Goal: Task Accomplishment & Management: Use online tool/utility

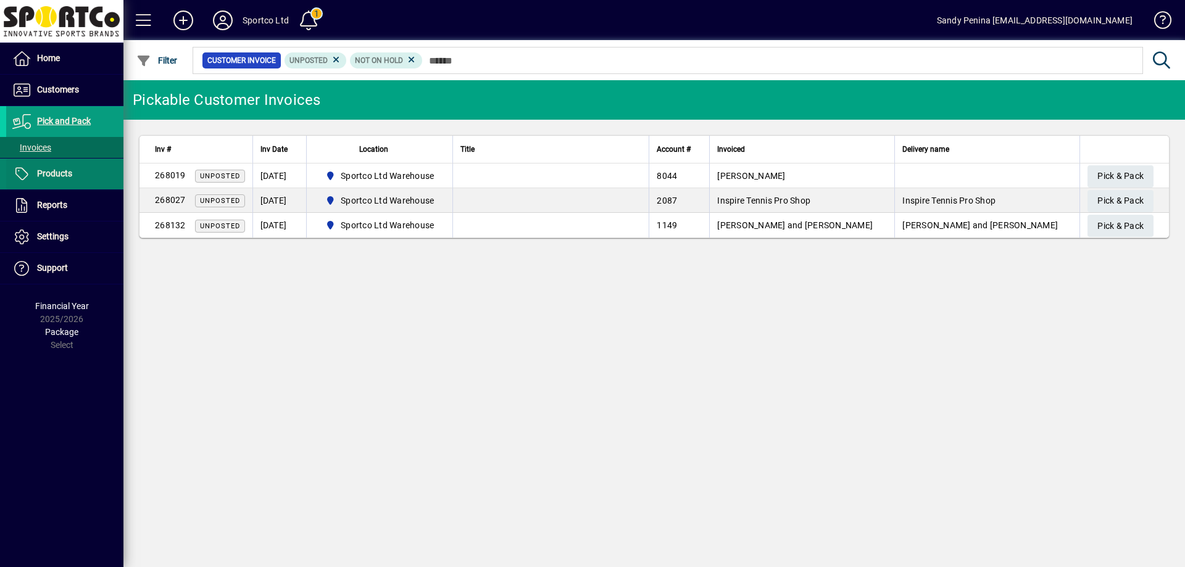
click at [70, 177] on span "Products" at bounding box center [54, 174] width 35 height 10
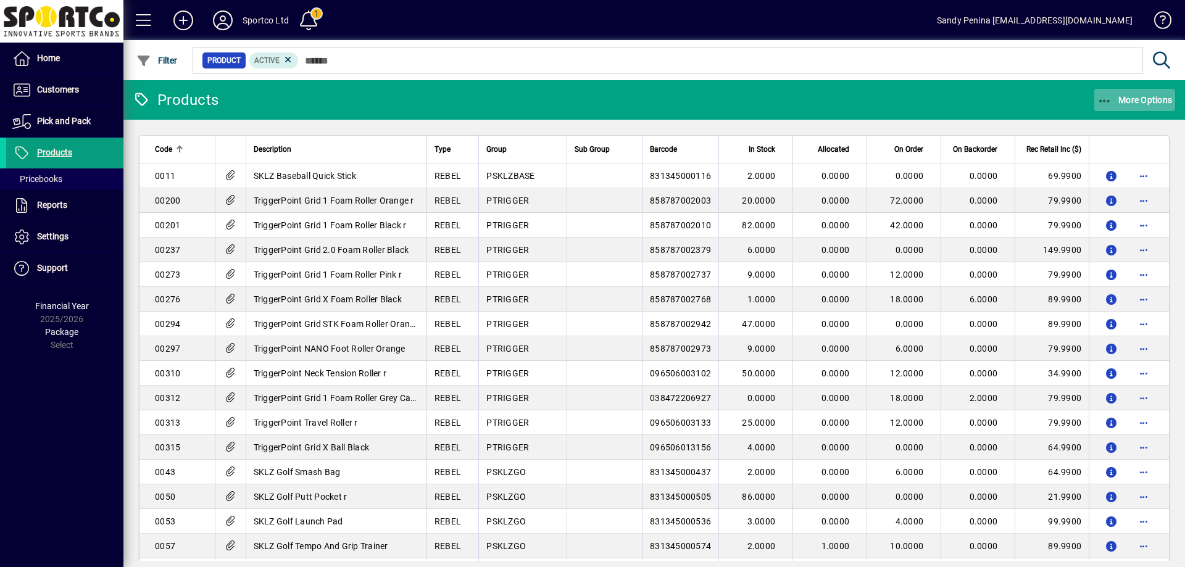
drag, startPoint x: 1093, startPoint y: 107, endPoint x: 1101, endPoint y: 105, distance: 8.2
click at [1097, 106] on div "More Options" at bounding box center [1135, 100] width 101 height 22
drag, startPoint x: 1101, startPoint y: 105, endPoint x: 1094, endPoint y: 119, distance: 15.2
click at [1102, 105] on div at bounding box center [592, 283] width 1185 height 567
click at [1108, 109] on span "button" at bounding box center [1136, 100] width 82 height 30
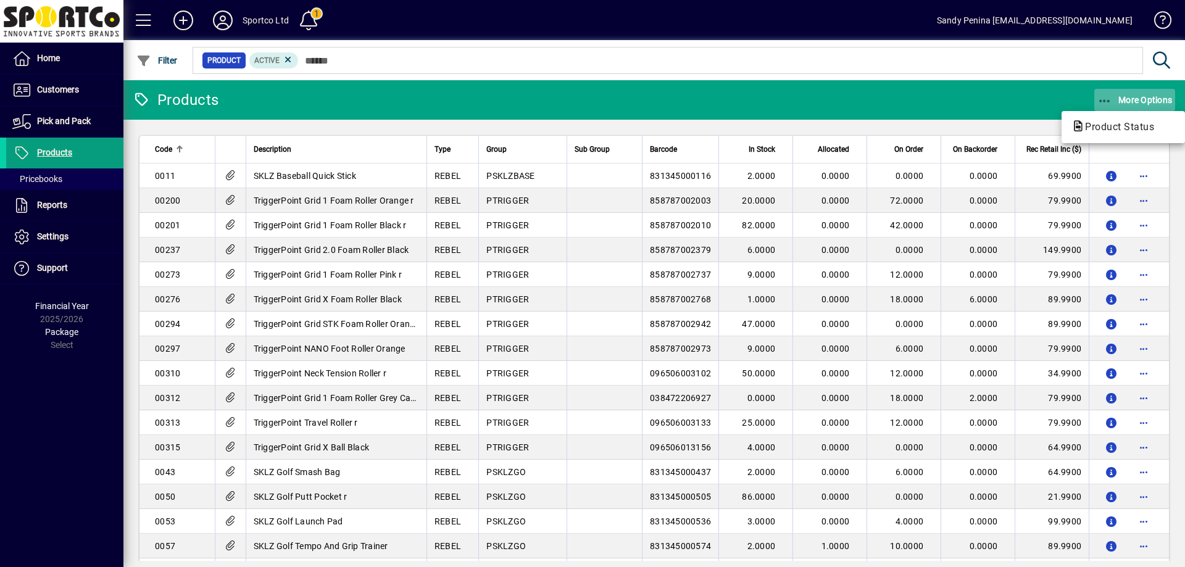
click at [1111, 123] on span "Product Status" at bounding box center [1116, 127] width 89 height 12
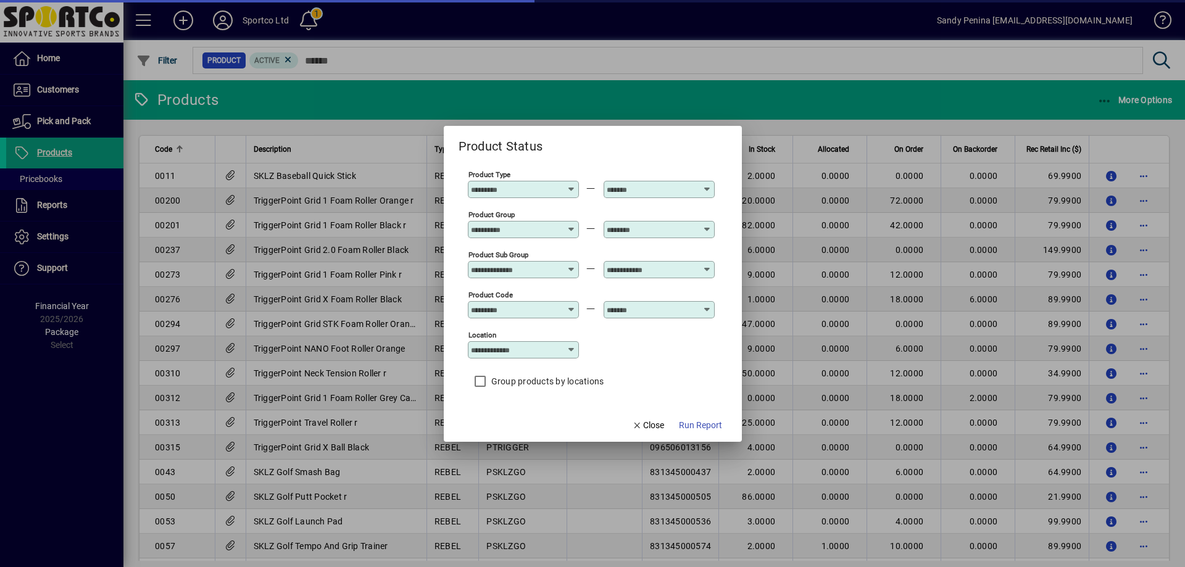
click at [522, 231] on input "Product Group" at bounding box center [516, 230] width 90 height 10
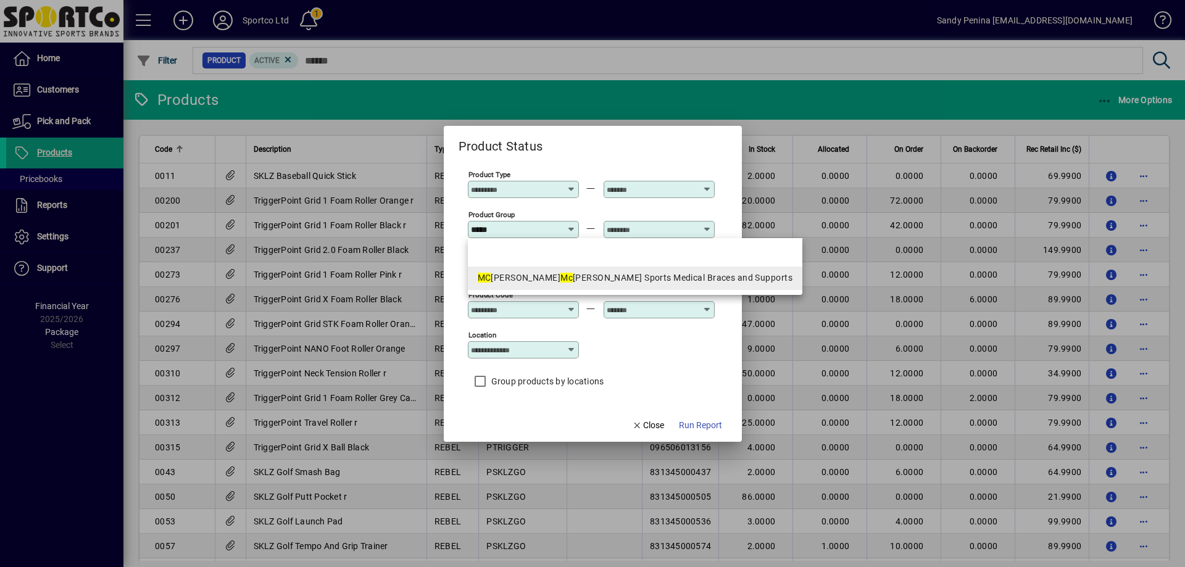
click at [539, 287] on mat-option "MC DAVID Mc David Sports Medical Braces and Supports" at bounding box center [635, 278] width 335 height 23
type input "**********"
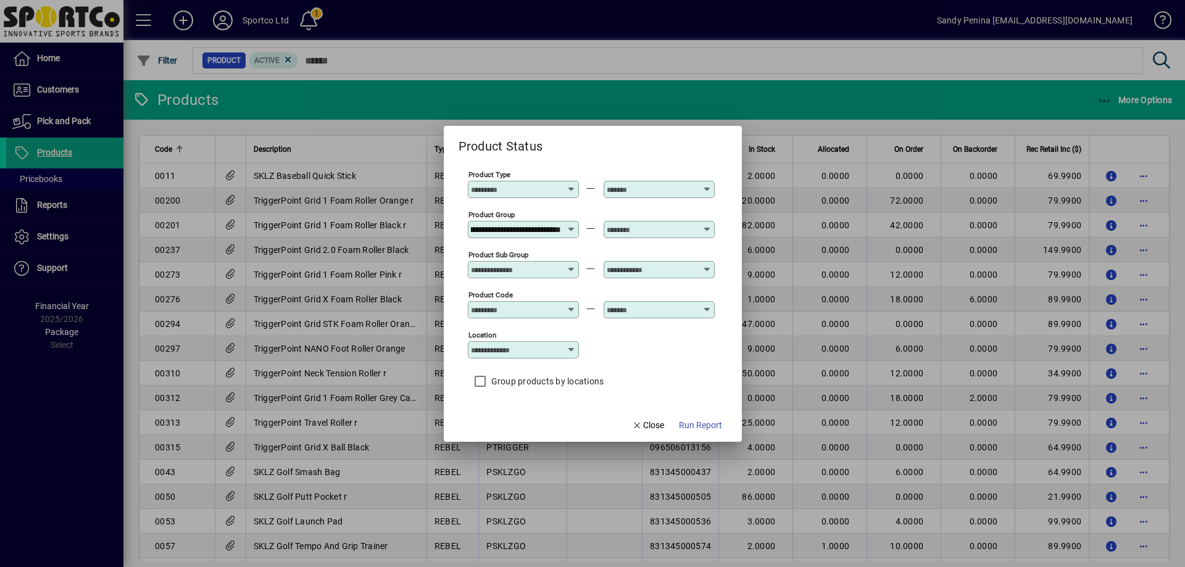
click at [633, 226] on input "text" at bounding box center [652, 230] width 90 height 10
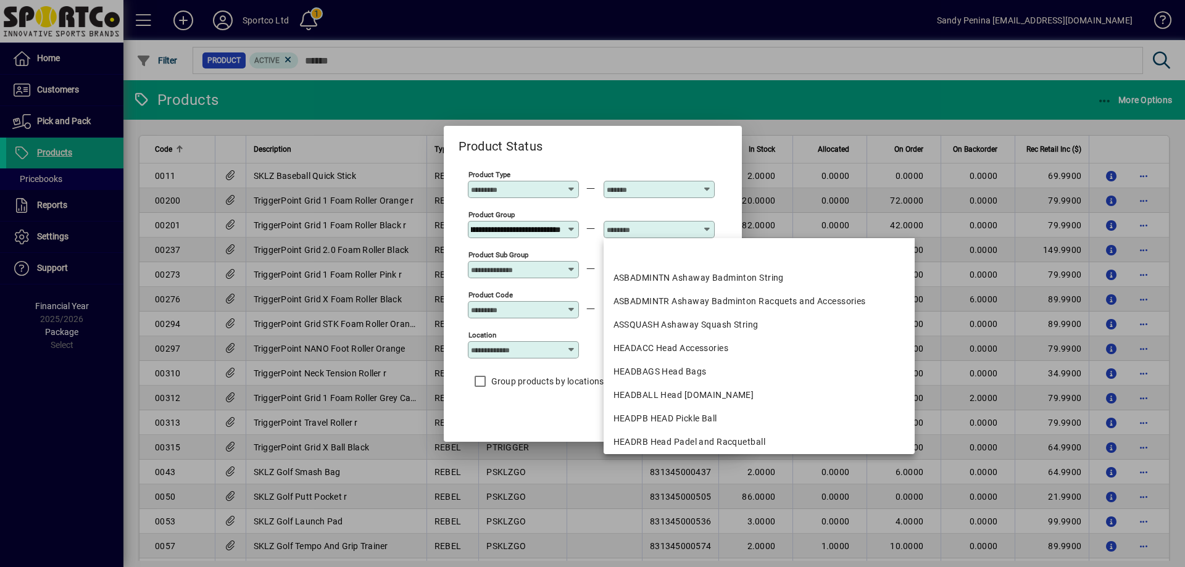
scroll to position [0, 0]
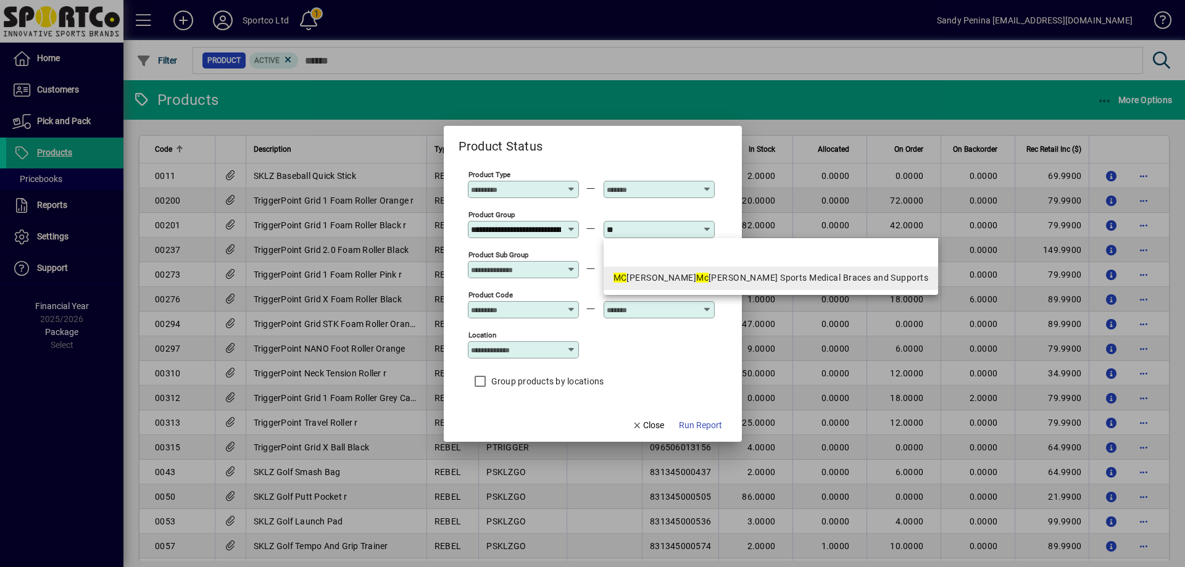
click at [696, 280] on em "Mc" at bounding box center [702, 278] width 12 height 10
type input "**********"
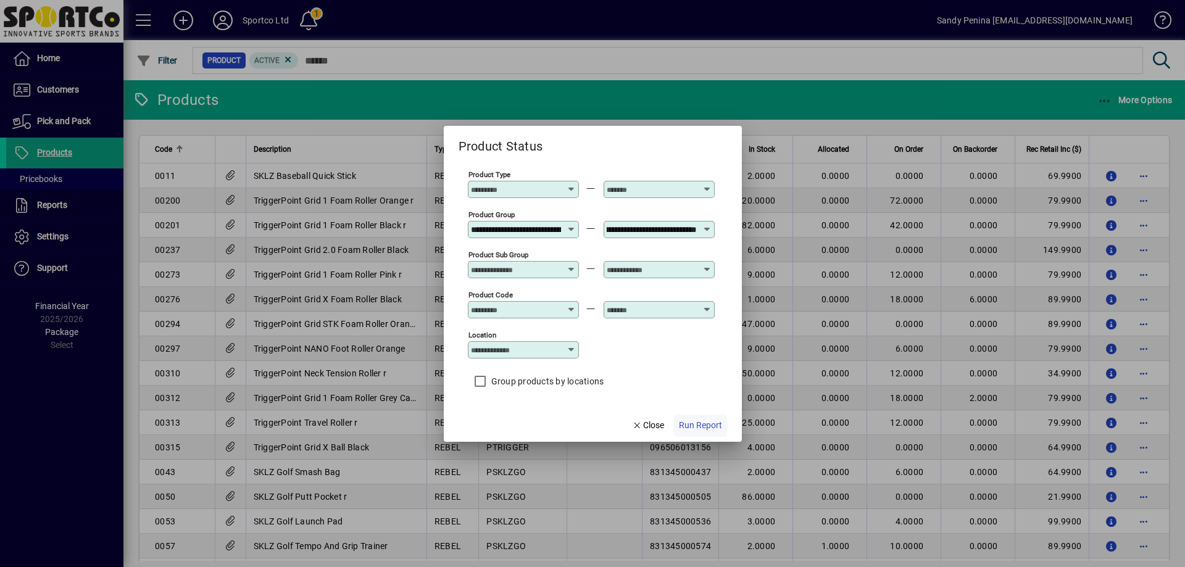
click at [698, 423] on span "Run Report" at bounding box center [700, 425] width 43 height 13
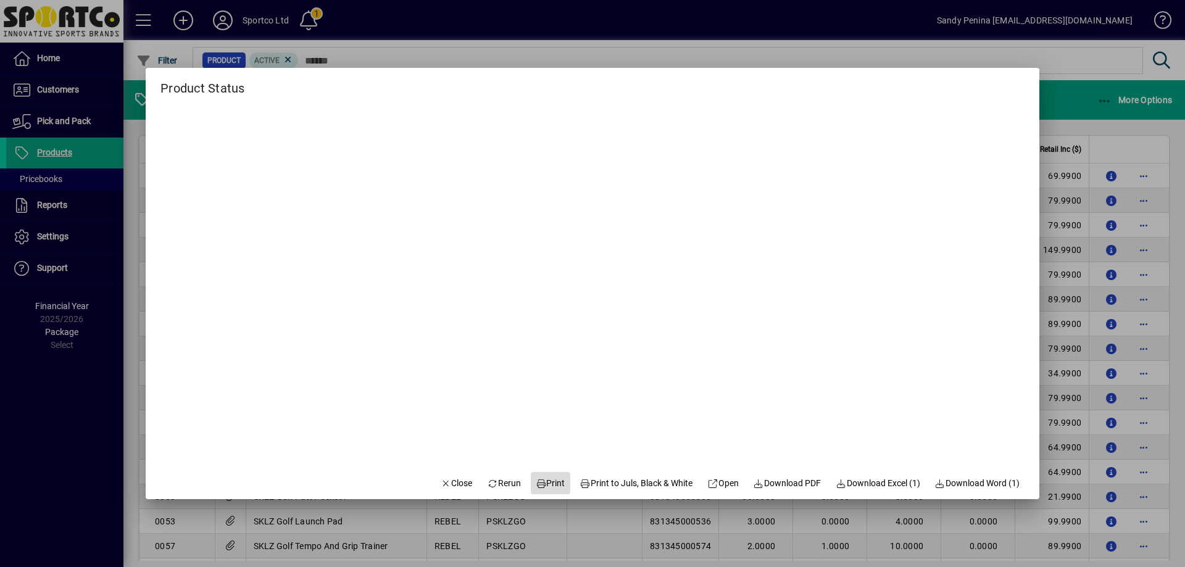
click at [551, 479] on span "Print" at bounding box center [551, 483] width 30 height 13
click at [448, 496] on span "button" at bounding box center [457, 484] width 42 height 30
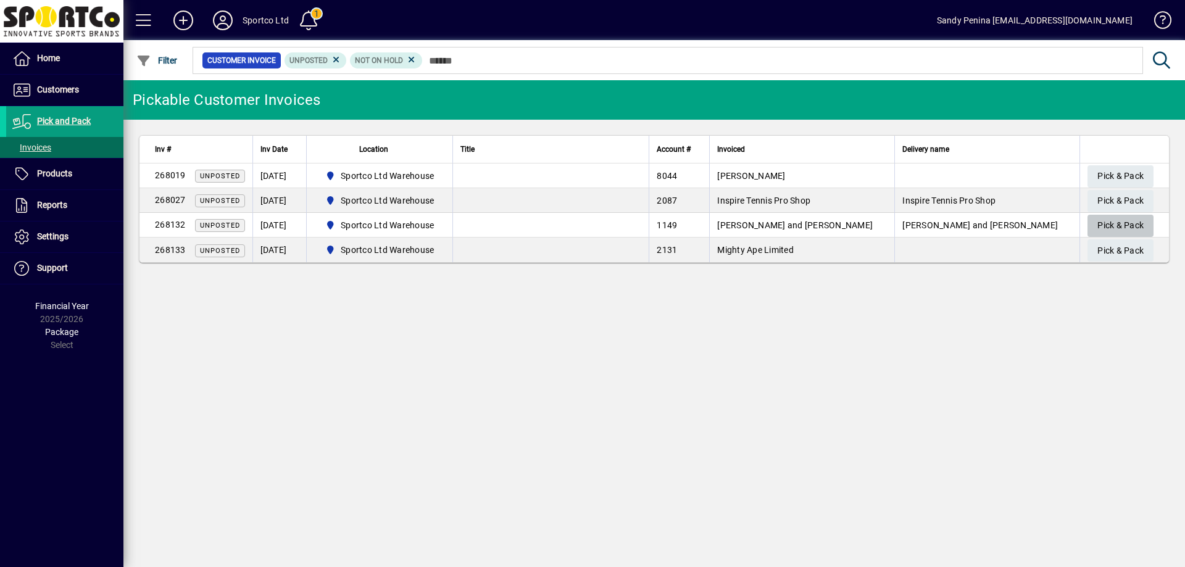
click at [1123, 227] on span "Pick & Pack" at bounding box center [1121, 225] width 46 height 20
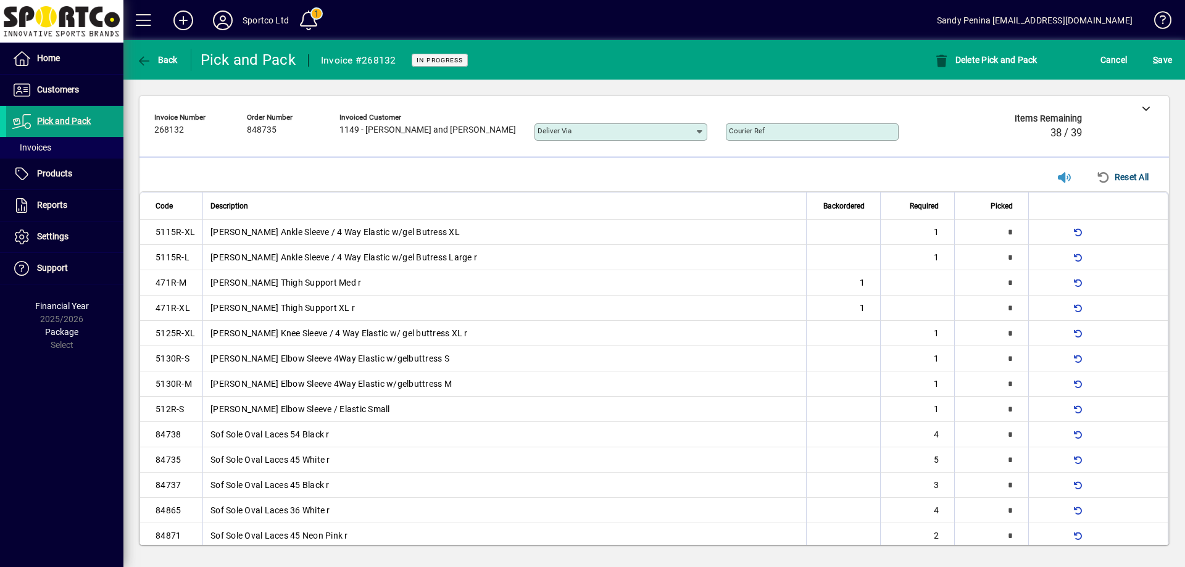
scroll to position [291, 0]
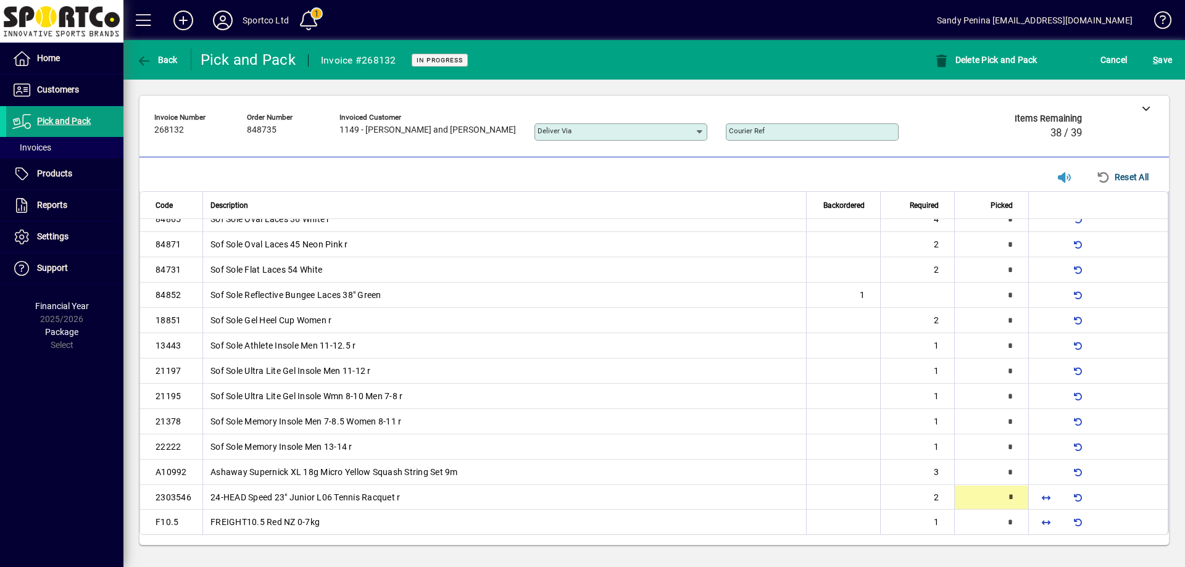
type input "*"
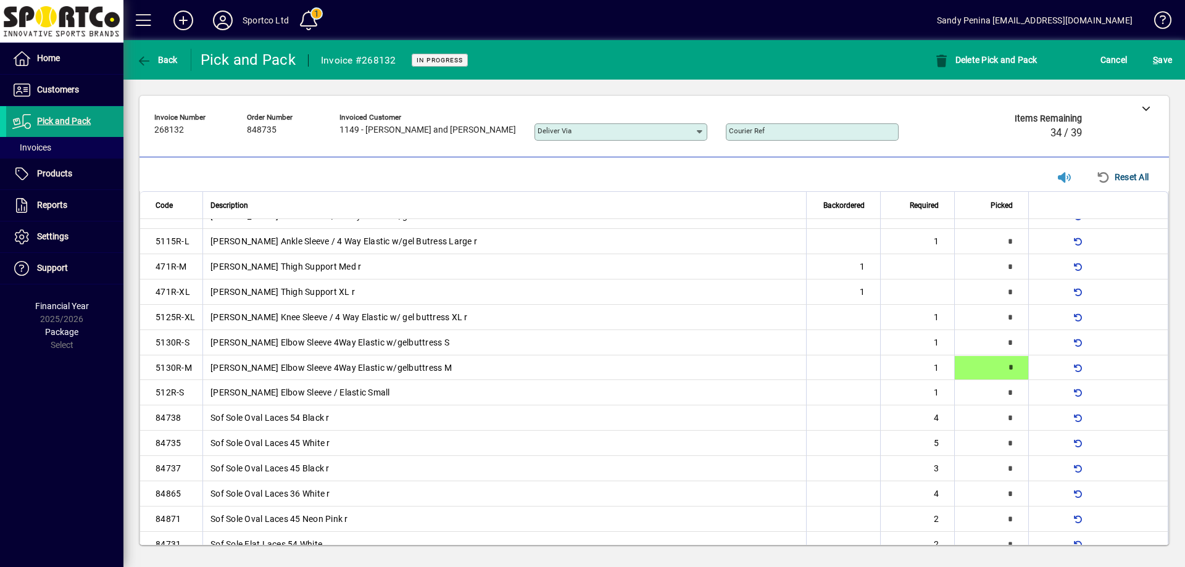
type input "*"
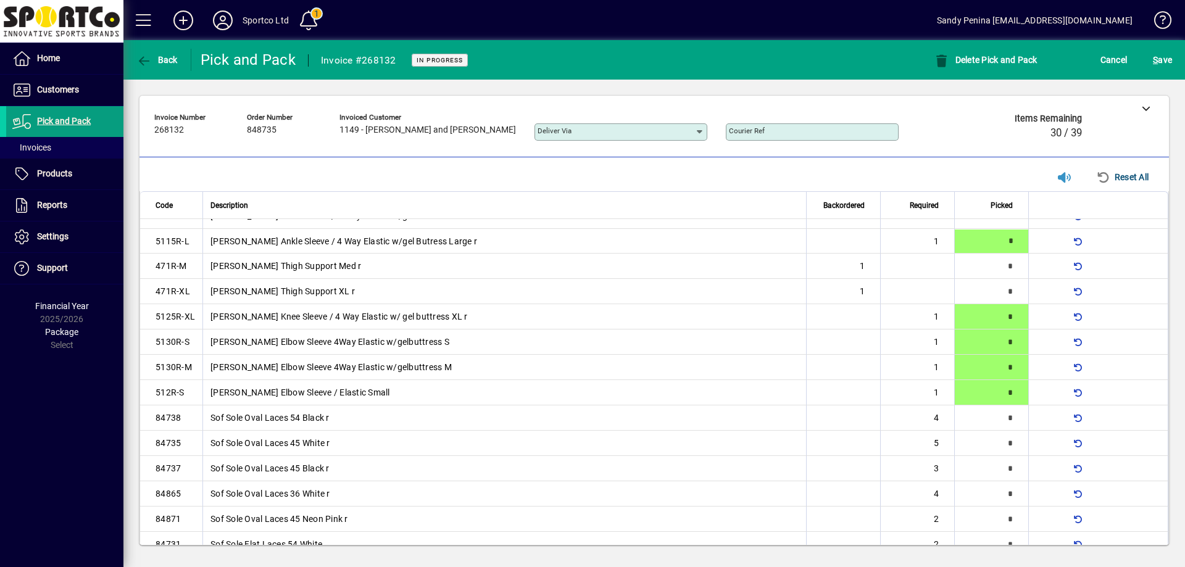
type input "*"
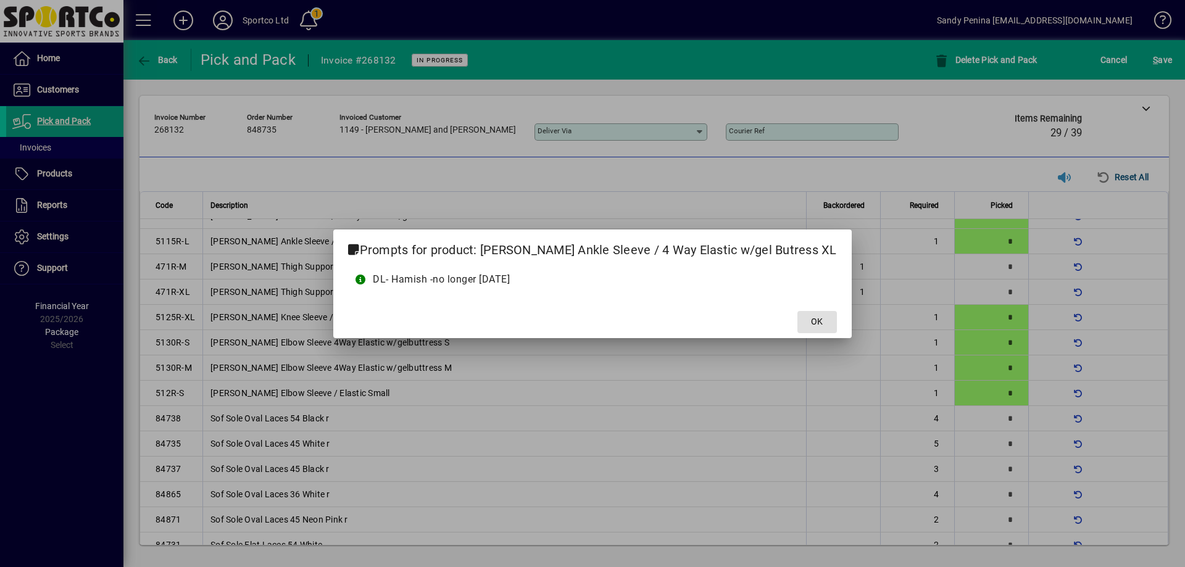
click at [798, 311] on button "OK" at bounding box center [818, 322] width 40 height 22
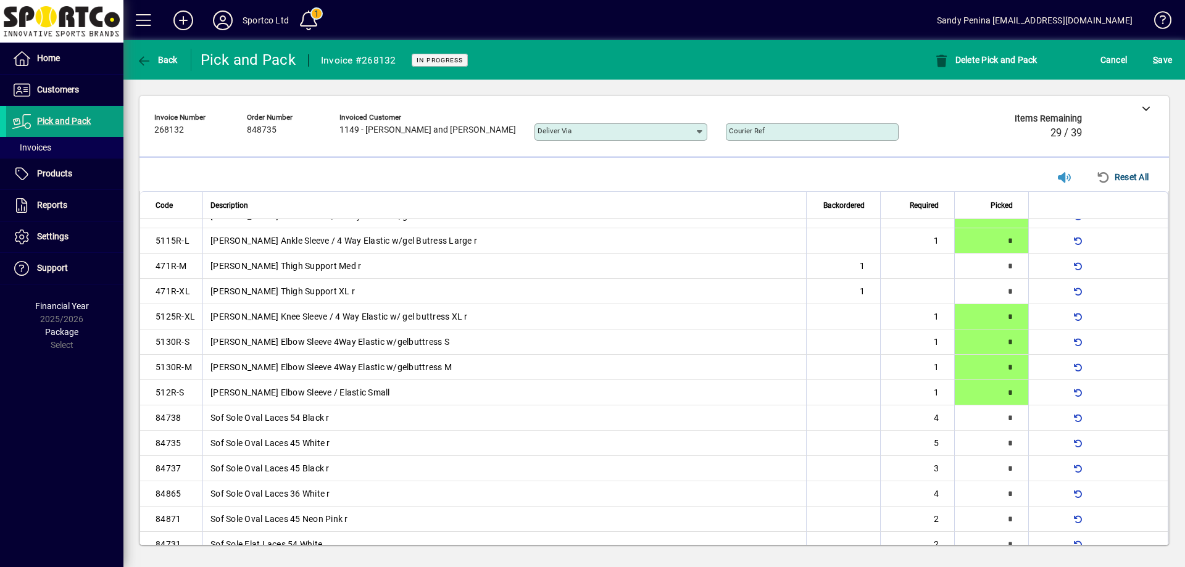
type input "*"
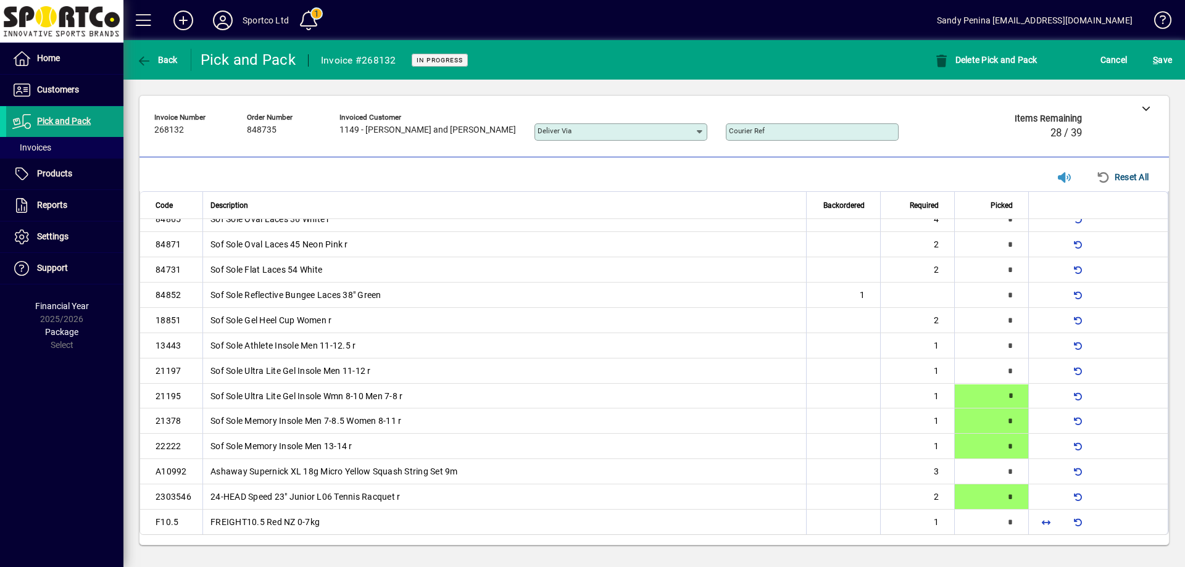
type input "*"
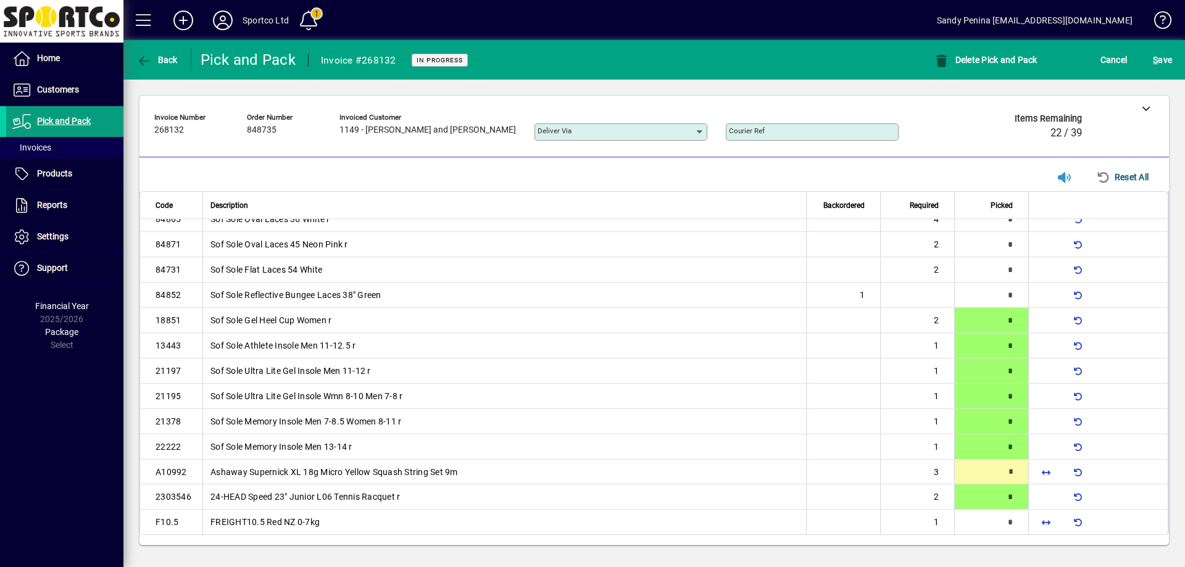
type input "*"
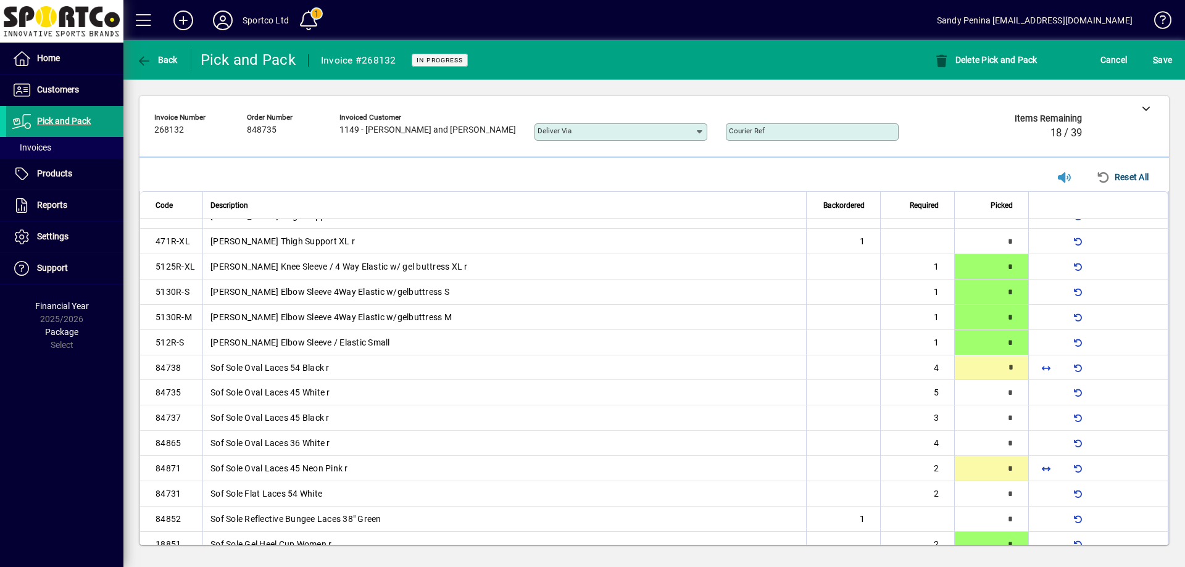
scroll to position [68, 0]
type input "*"
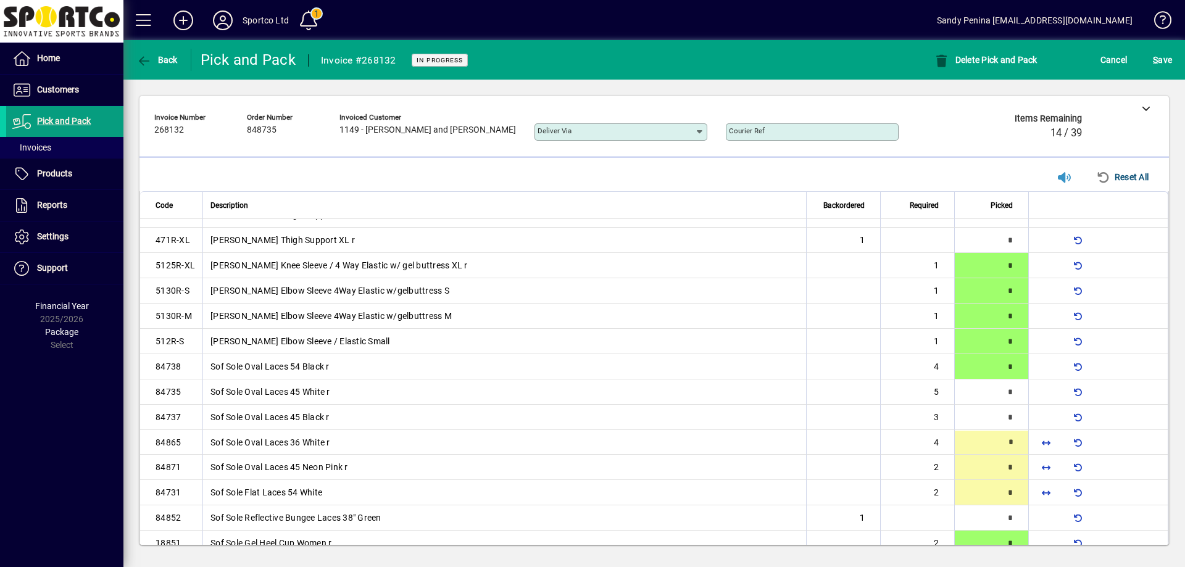
type input "*"
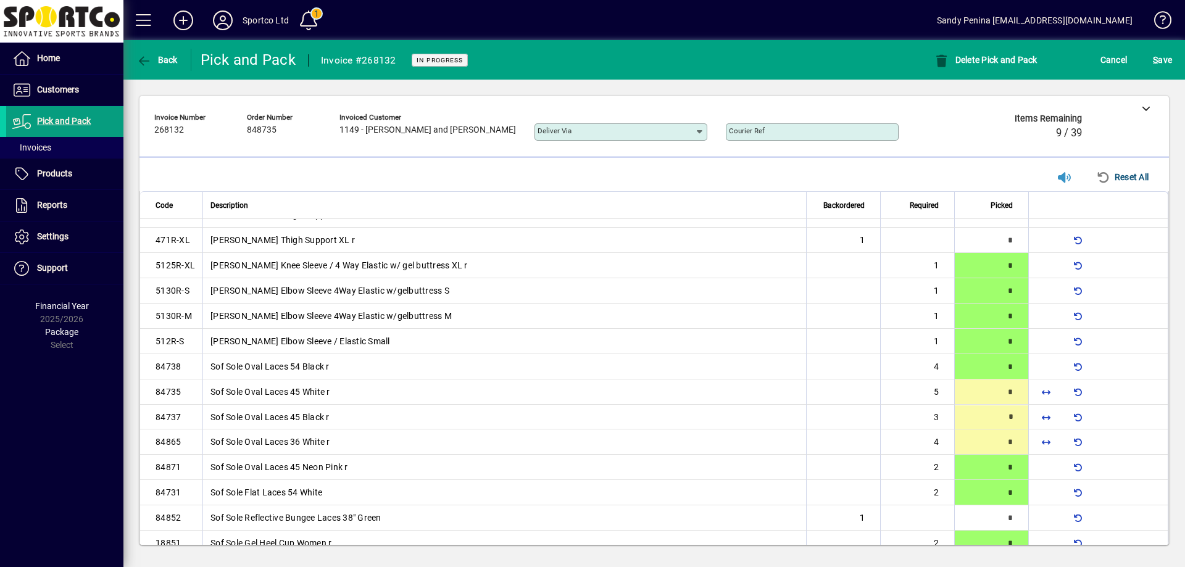
type input "*"
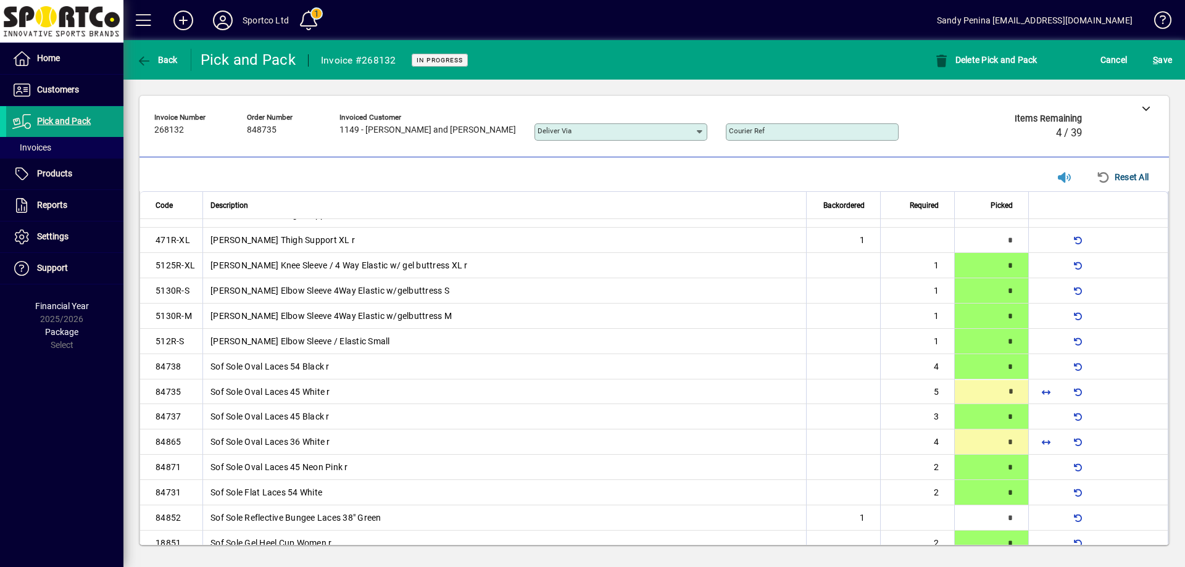
type input "*"
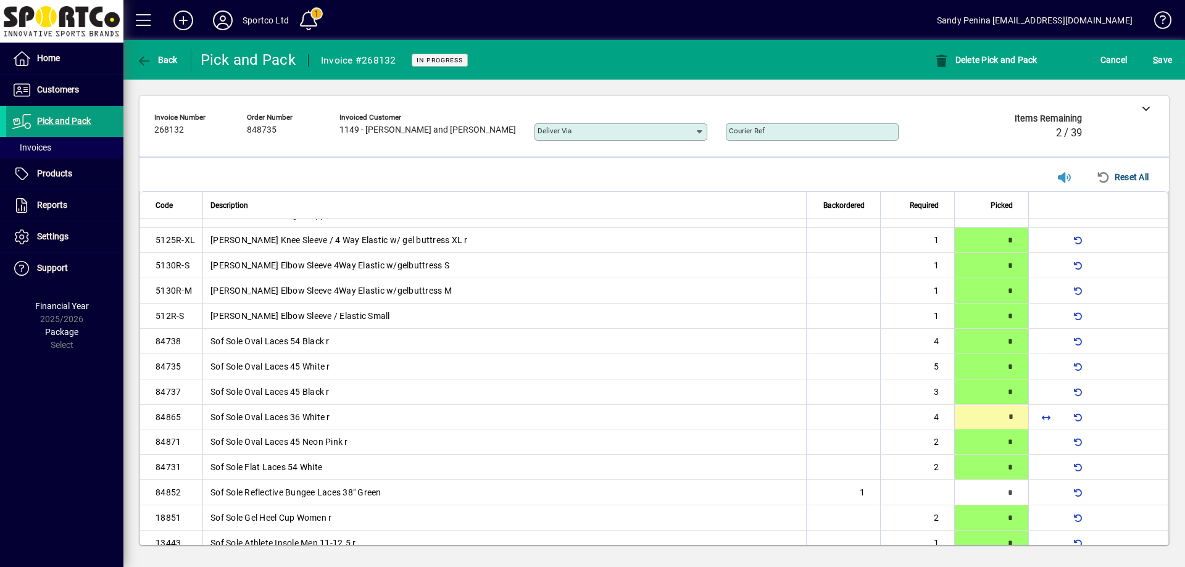
type input "*"
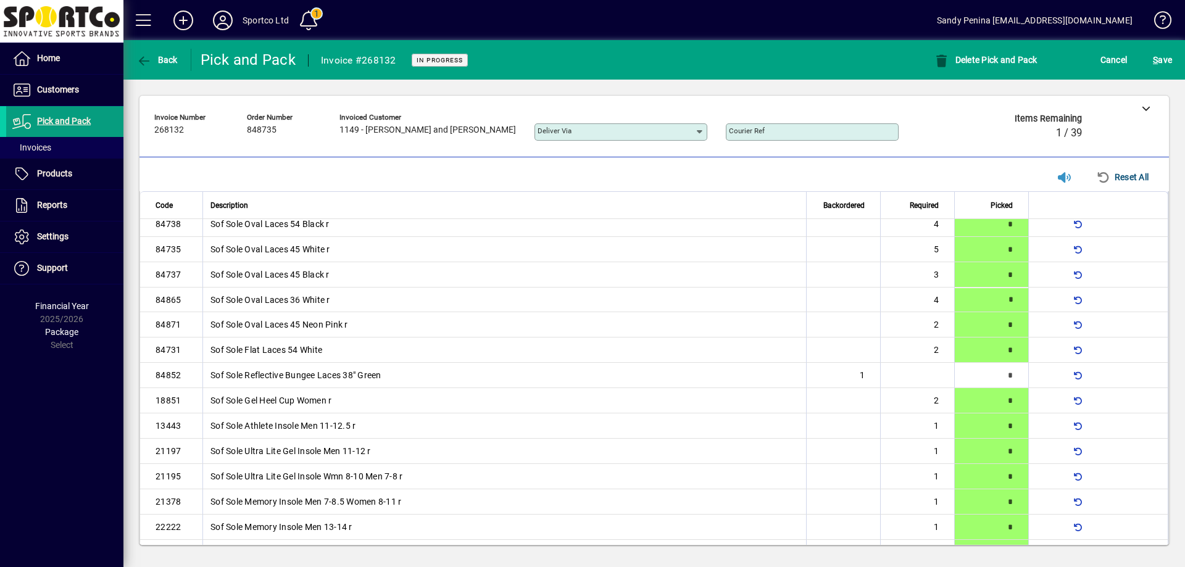
scroll to position [291, 0]
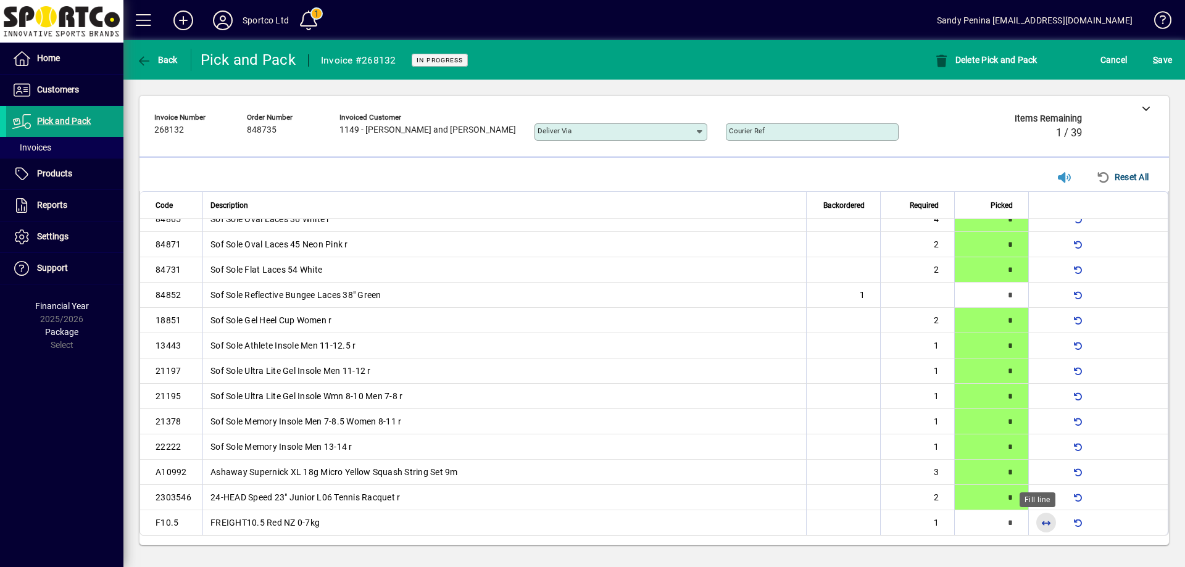
click at [1032, 520] on span "button" at bounding box center [1047, 523] width 30 height 30
type input "*"
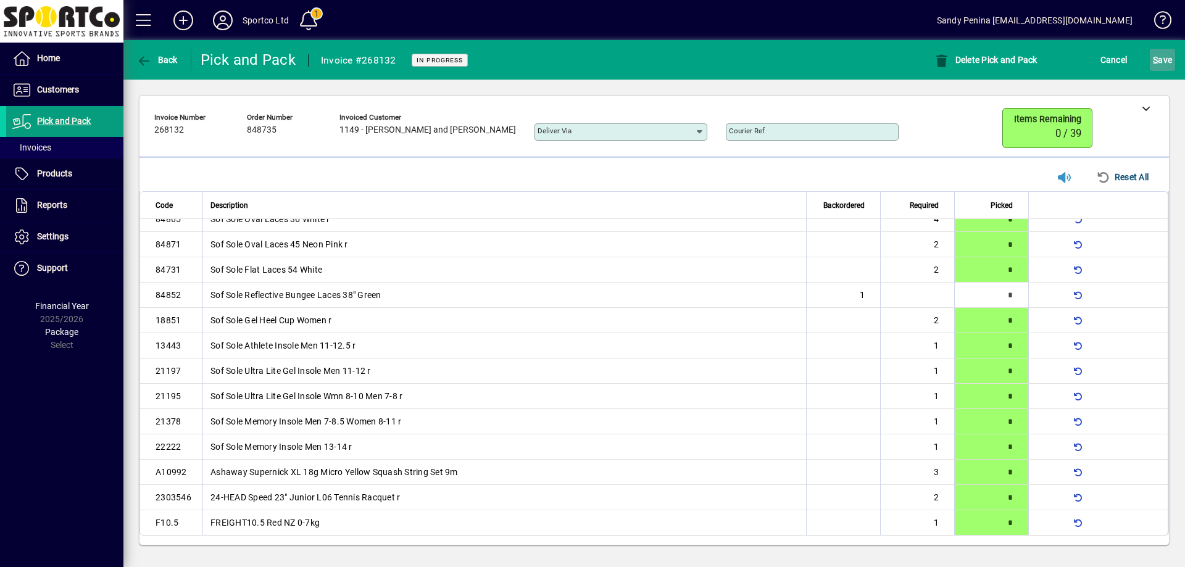
click at [1160, 61] on span "S ave" at bounding box center [1162, 60] width 19 height 20
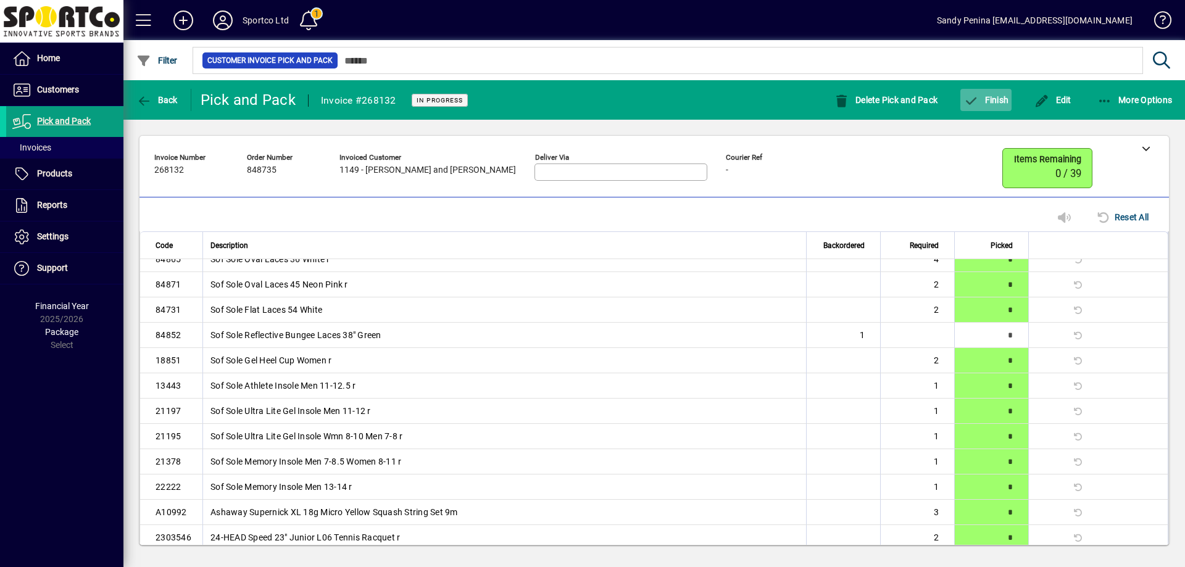
click at [986, 101] on span "Finish" at bounding box center [986, 100] width 45 height 10
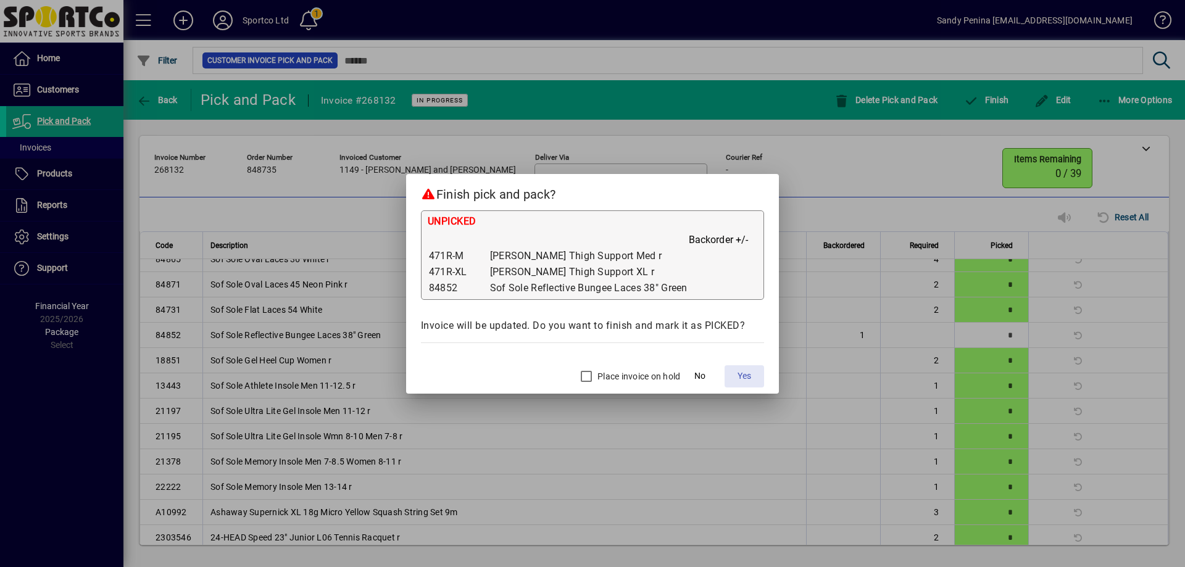
click at [745, 381] on span "Yes" at bounding box center [745, 376] width 14 height 13
